Goal: Information Seeking & Learning: Learn about a topic

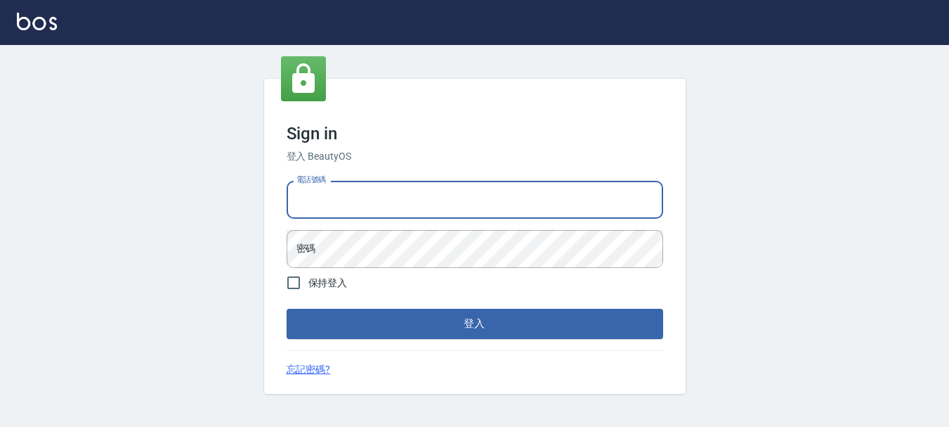
click at [446, 206] on input "電話號碼" at bounding box center [475, 200] width 377 height 38
type input "0983811952"
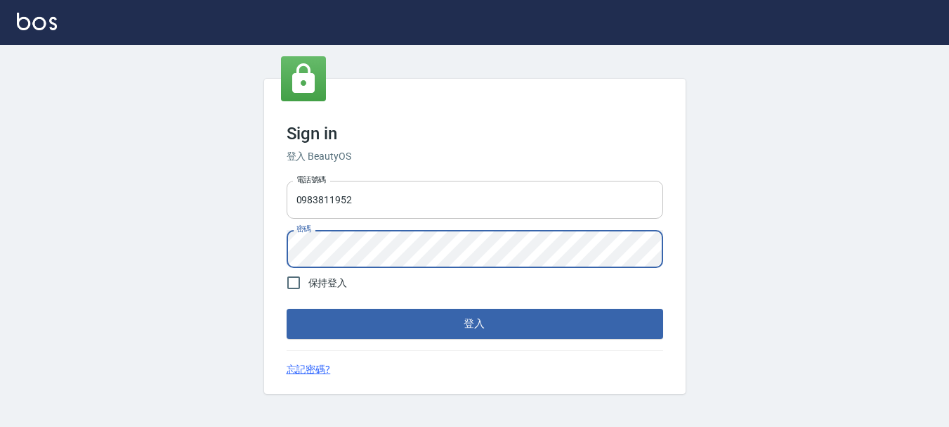
click at [287, 309] on button "登入" at bounding box center [475, 324] width 377 height 30
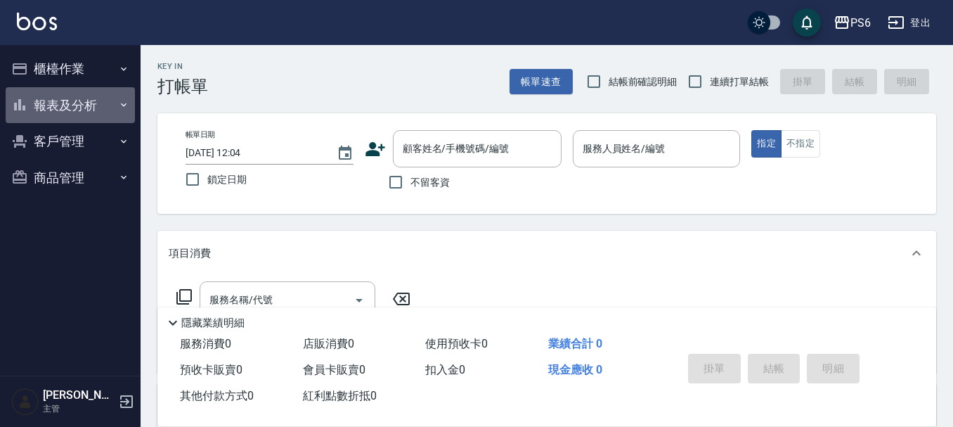
click at [65, 100] on button "報表及分析" at bounding box center [70, 105] width 129 height 37
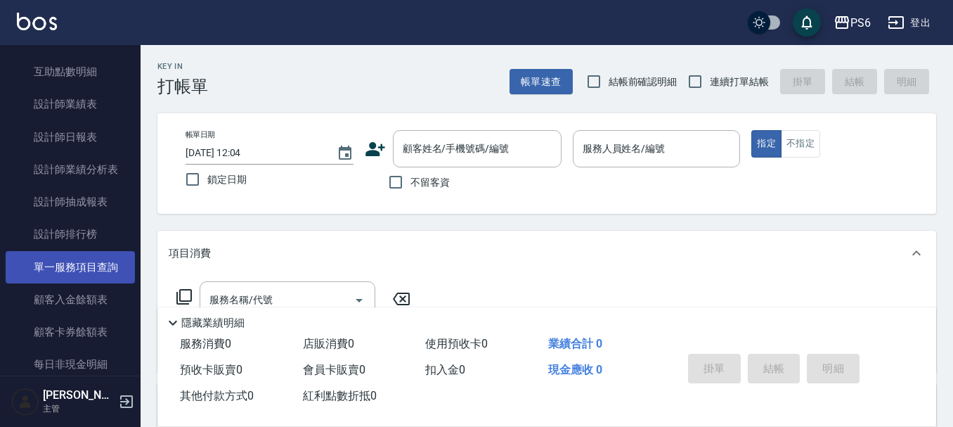
scroll to position [211, 0]
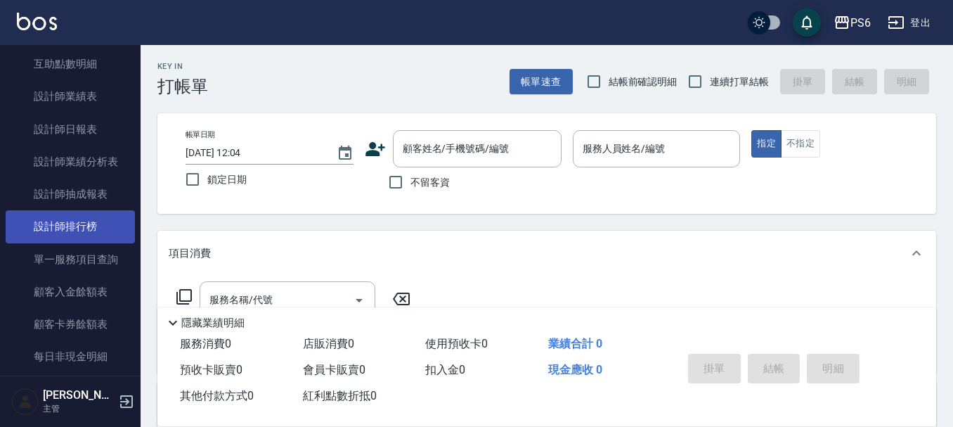
drag, startPoint x: 79, startPoint y: 212, endPoint x: 89, endPoint y: 214, distance: 9.6
click at [79, 212] on link "設計師排行榜" at bounding box center [70, 226] width 129 height 32
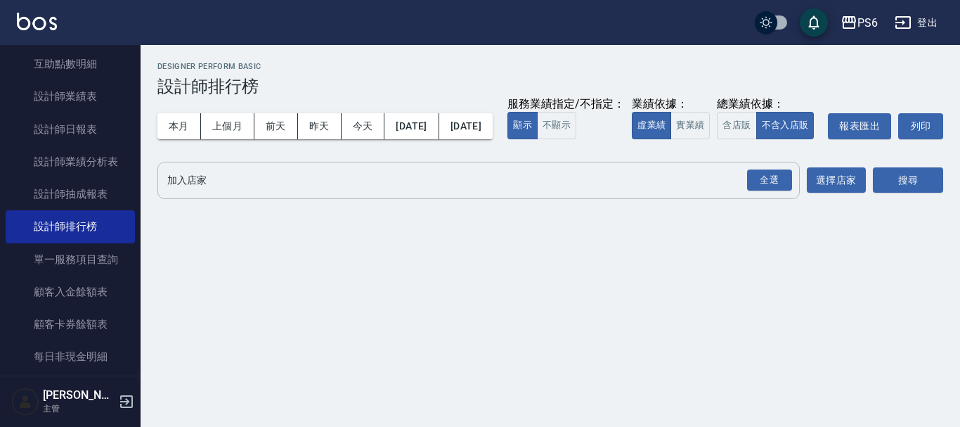
click at [377, 193] on input "加入店家" at bounding box center [468, 180] width 609 height 25
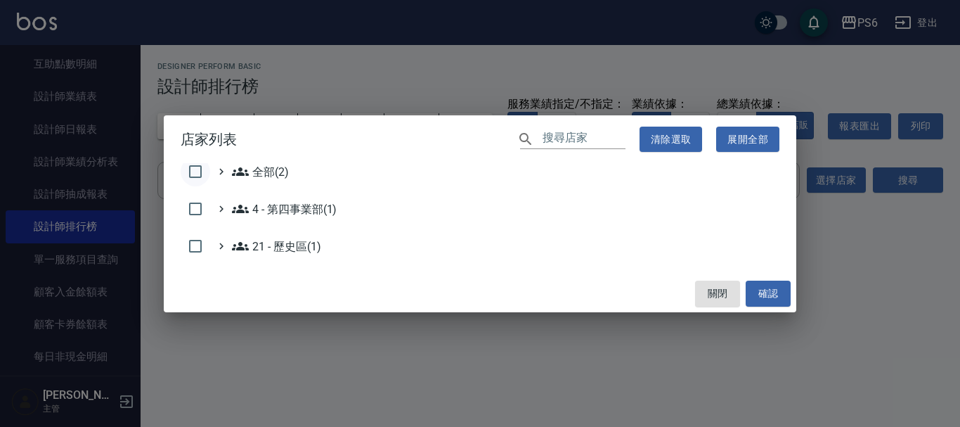
click at [197, 169] on input "checkbox" at bounding box center [196, 172] width 30 height 30
checkbox input "true"
click at [774, 295] on button "確認" at bounding box center [768, 293] width 45 height 26
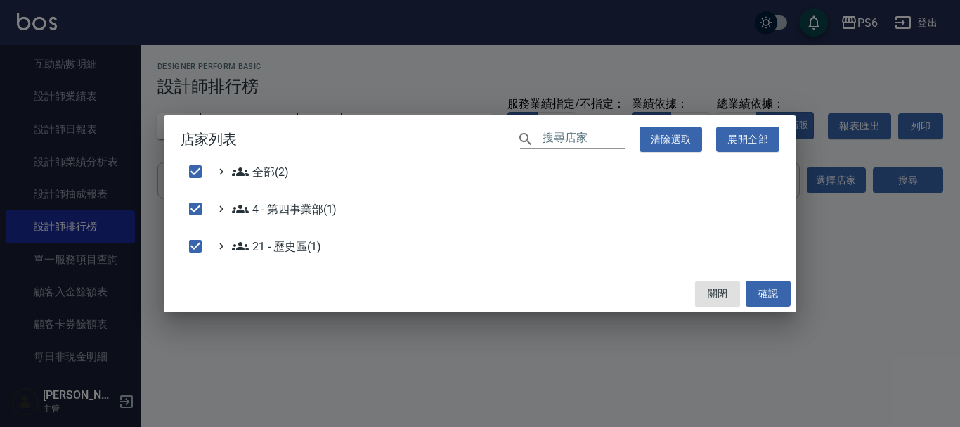
checkbox input "false"
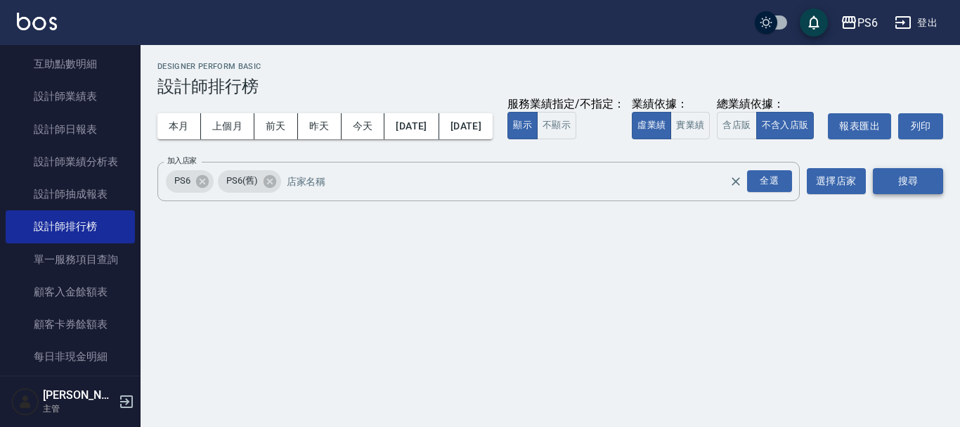
click at [904, 194] on button "搜尋" at bounding box center [908, 181] width 70 height 26
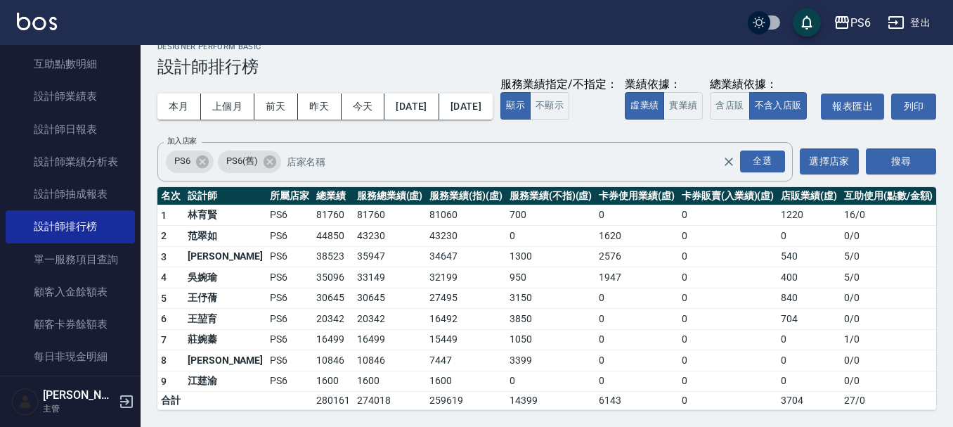
scroll to position [48, 0]
click at [318, 93] on button "昨天" at bounding box center [320, 106] width 44 height 26
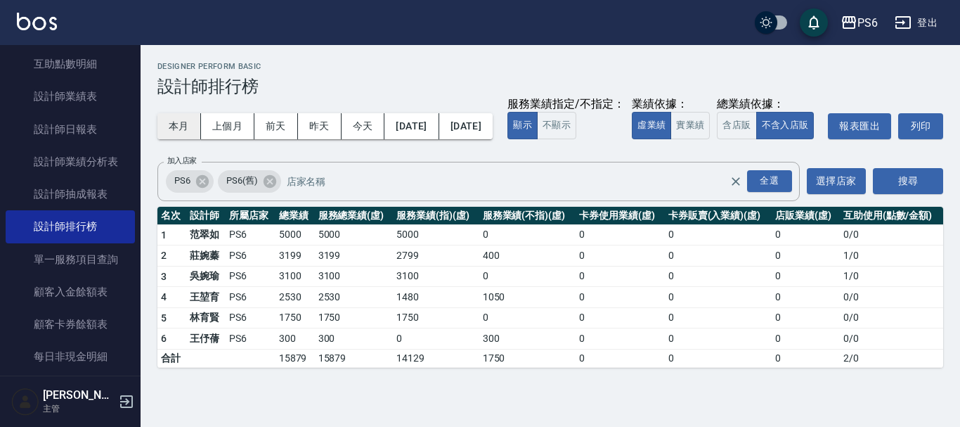
click at [190, 130] on button "本月" at bounding box center [179, 126] width 44 height 26
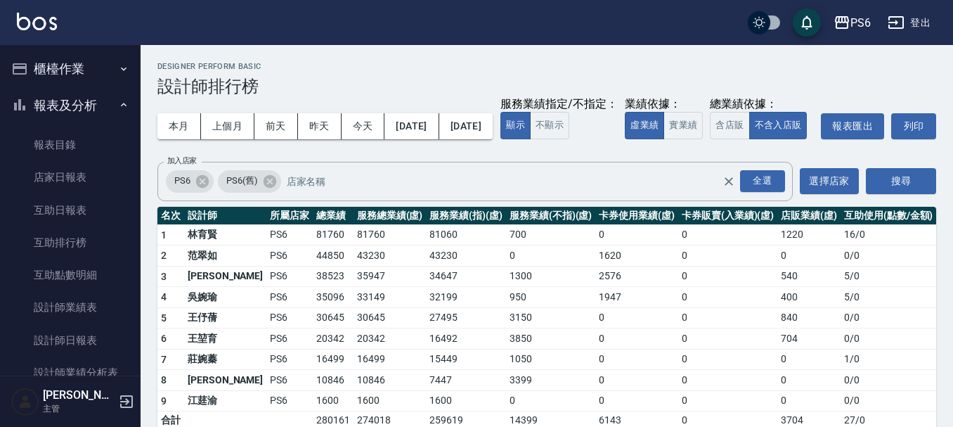
click at [86, 68] on button "櫃檯作業" at bounding box center [70, 69] width 129 height 37
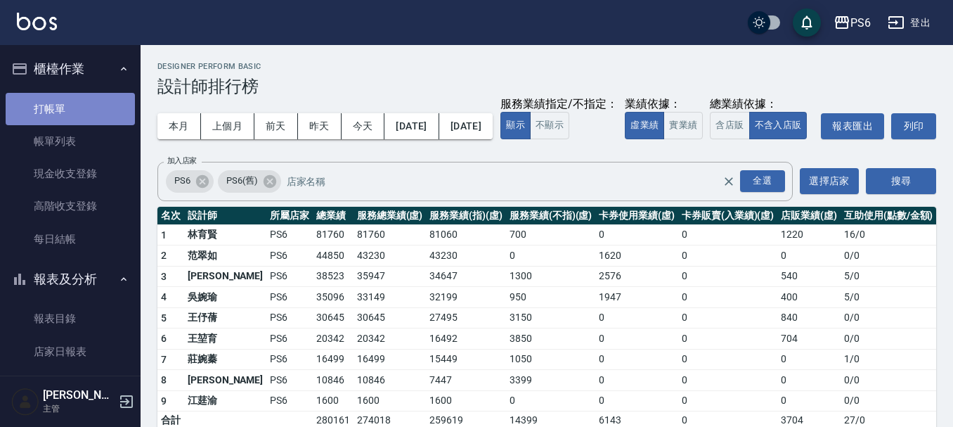
click at [84, 106] on link "打帳單" at bounding box center [70, 109] width 129 height 32
